Goal: Information Seeking & Learning: Understand process/instructions

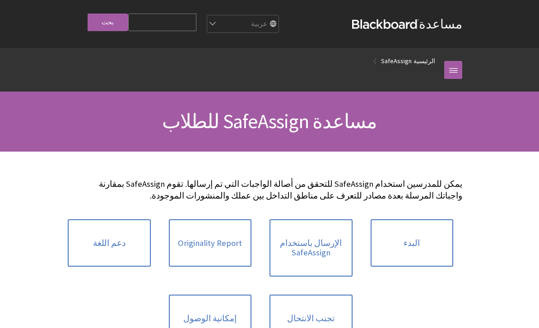
scroll to position [599, 0]
click at [429, 234] on link "البدء" at bounding box center [411, 243] width 83 height 48
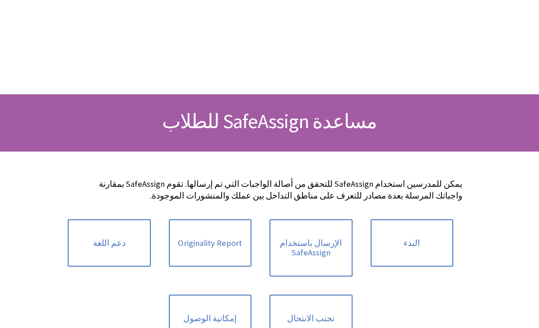
scroll to position [105, 0]
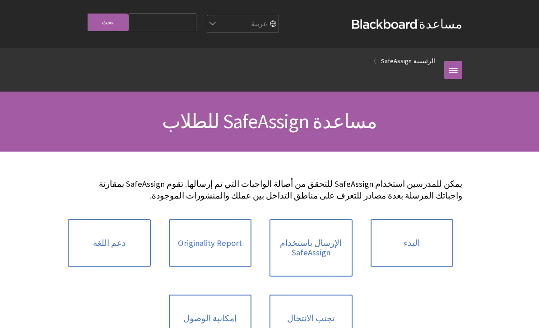
click at [457, 68] on link at bounding box center [453, 70] width 18 height 18
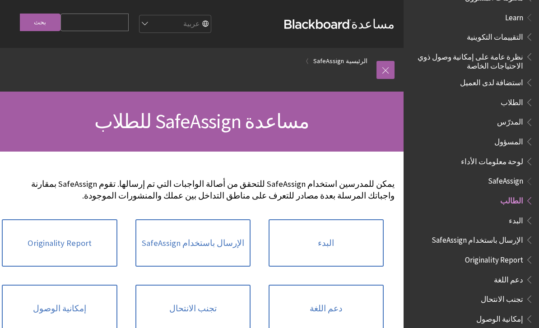
click at [331, 25] on strong "Blackboard" at bounding box center [317, 23] width 67 height 9
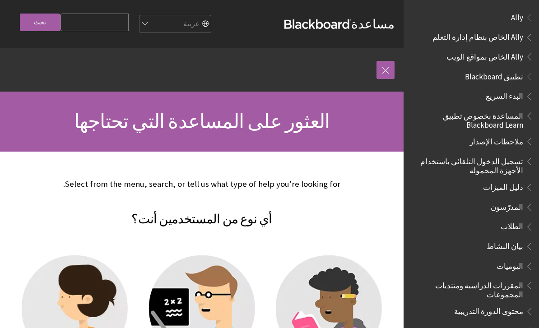
click at [504, 33] on span "Ally الخاص بنظام إدارة التعلم" at bounding box center [477, 36] width 91 height 12
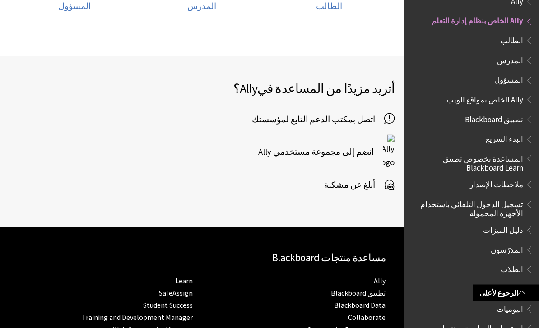
scroll to position [491, 0]
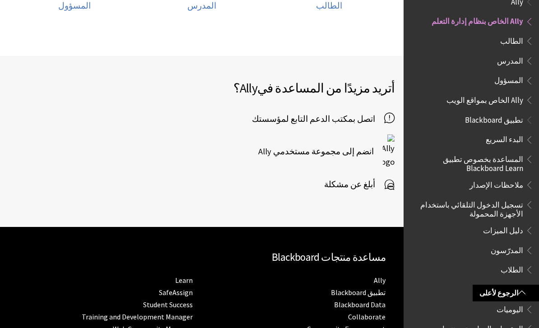
click at [378, 288] on link "تطبيق Blackboard" at bounding box center [358, 292] width 55 height 9
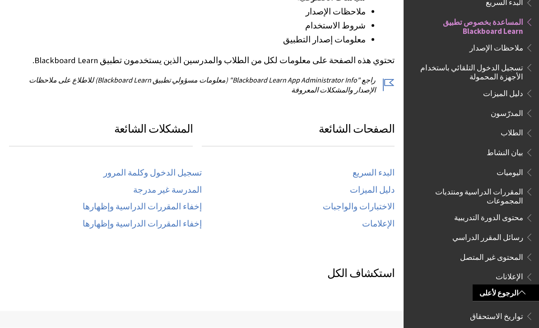
scroll to position [325, 0]
click at [143, 173] on link "تسجيل الدخول وكلمة المرور" at bounding box center [152, 172] width 98 height 10
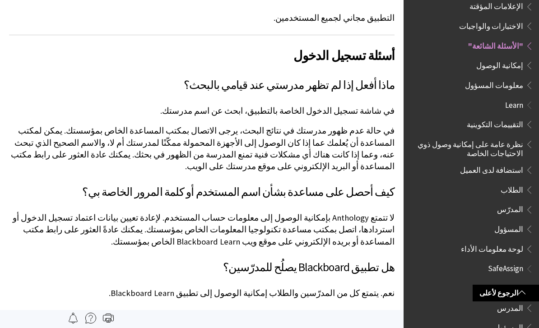
scroll to position [417, 0]
